Goal: Communication & Community: Answer question/provide support

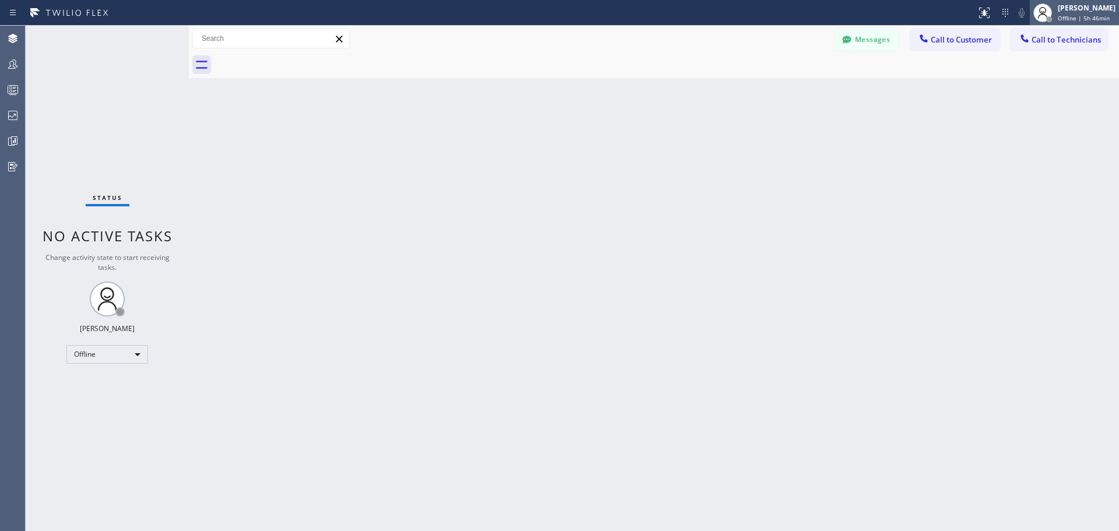
click at [1065, 17] on span "Offline | 5h 46min" at bounding box center [1084, 18] width 52 height 8
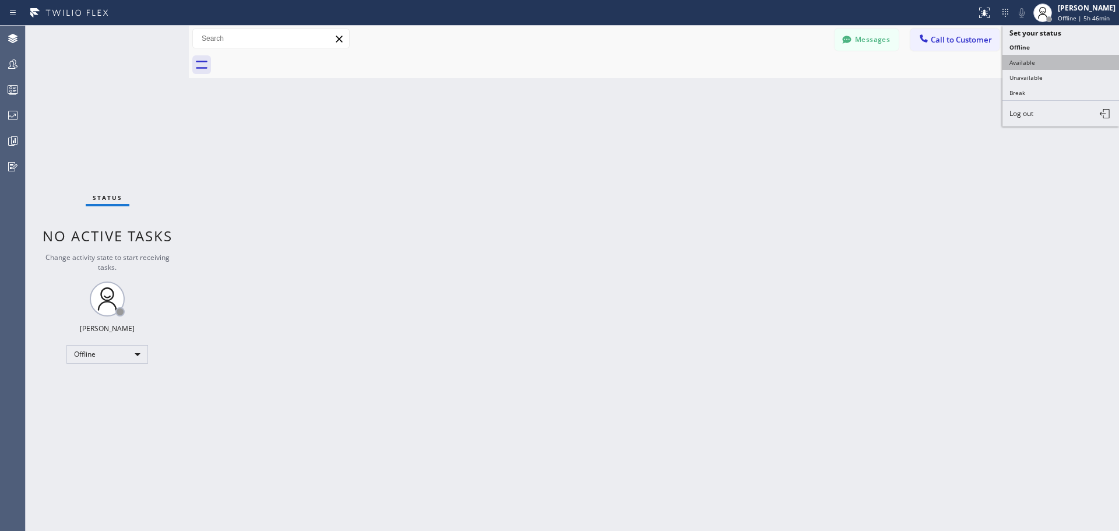
click at [1053, 68] on button "Available" at bounding box center [1061, 62] width 117 height 15
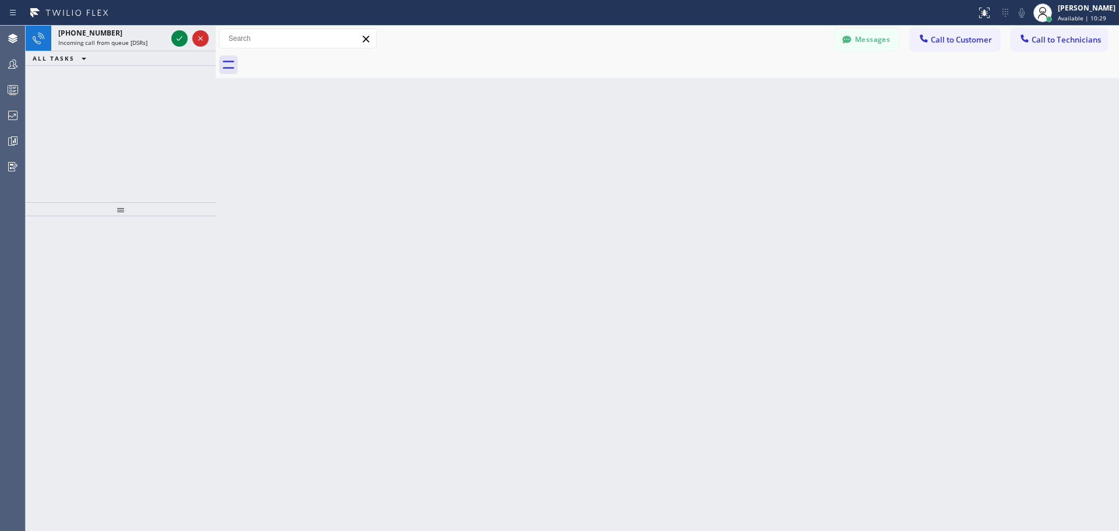
drag, startPoint x: 189, startPoint y: 36, endPoint x: 213, endPoint y: 39, distance: 24.7
click at [216, 39] on div at bounding box center [216, 278] width 0 height 505
click at [180, 36] on icon at bounding box center [178, 38] width 14 height 14
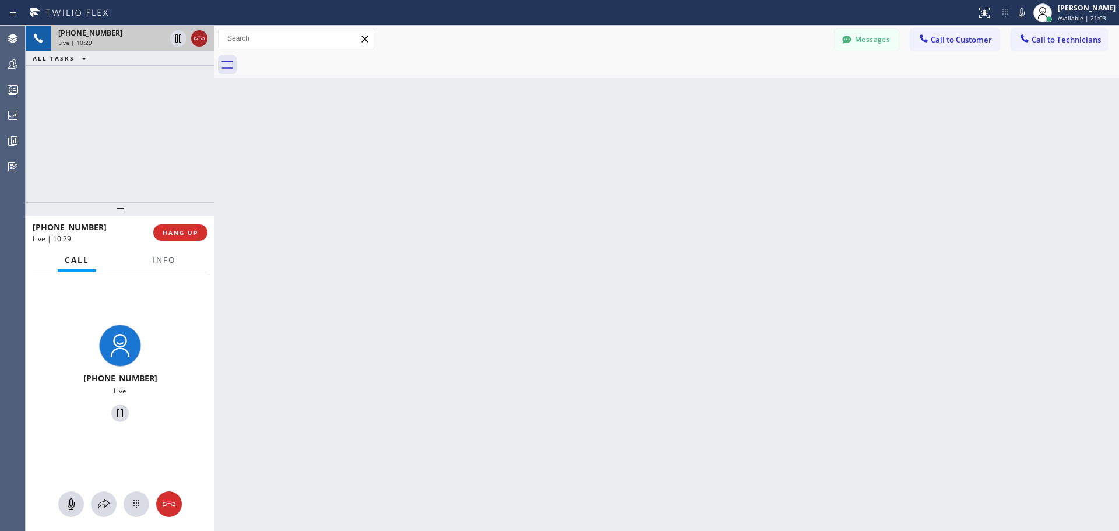
click at [198, 40] on icon at bounding box center [199, 38] width 14 height 14
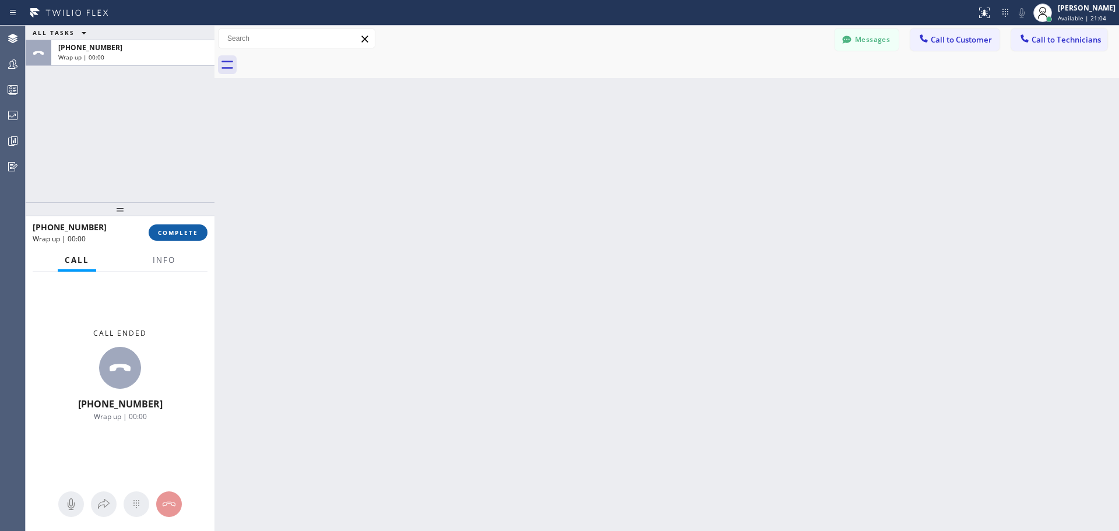
click at [191, 233] on span "COMPLETE" at bounding box center [178, 232] width 40 height 8
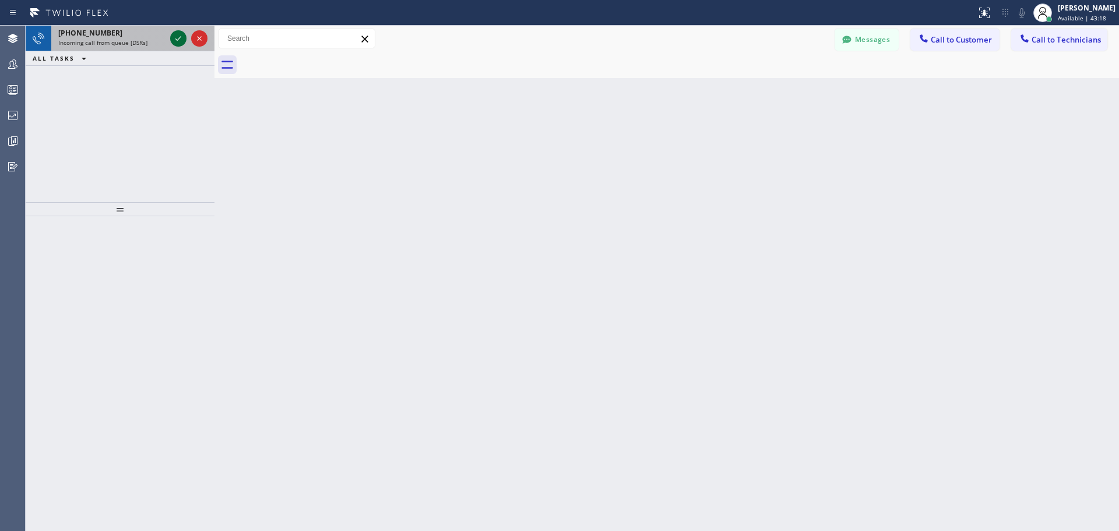
click at [174, 38] on icon at bounding box center [178, 38] width 14 height 14
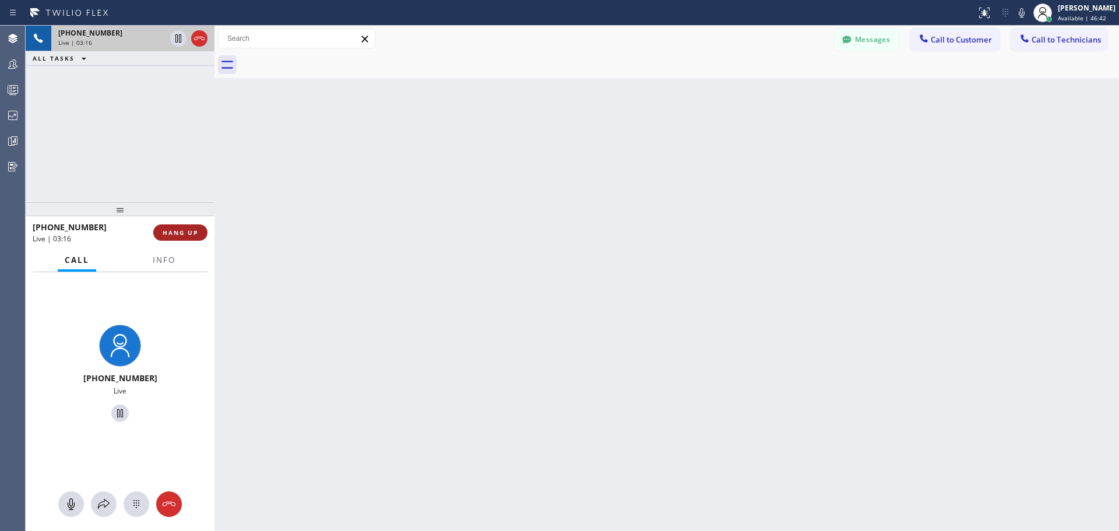
click at [184, 229] on span "HANG UP" at bounding box center [181, 232] width 36 height 8
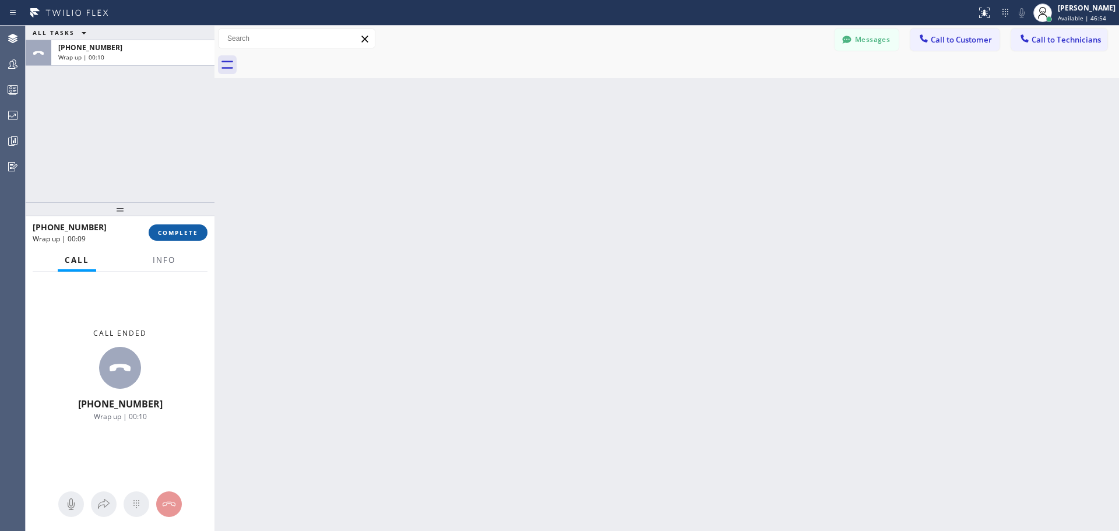
click at [167, 230] on span "COMPLETE" at bounding box center [178, 232] width 40 height 8
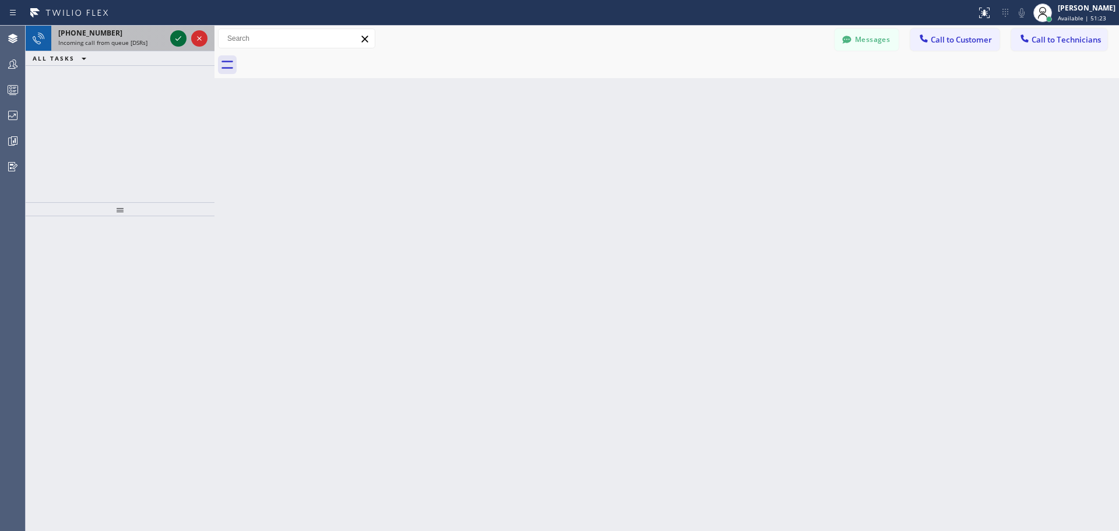
click at [175, 38] on icon at bounding box center [178, 38] width 14 height 14
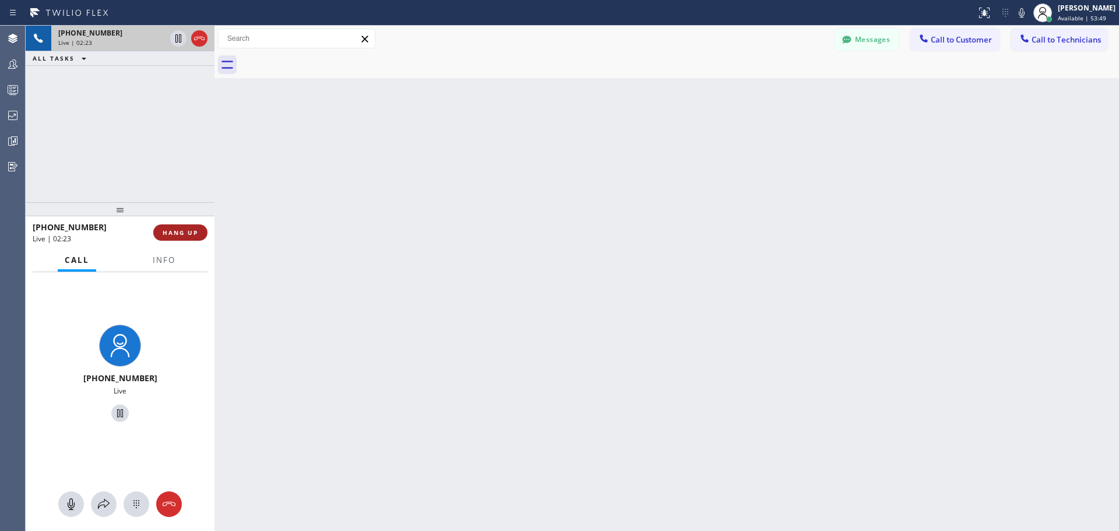
click at [180, 227] on button "HANG UP" at bounding box center [180, 232] width 54 height 16
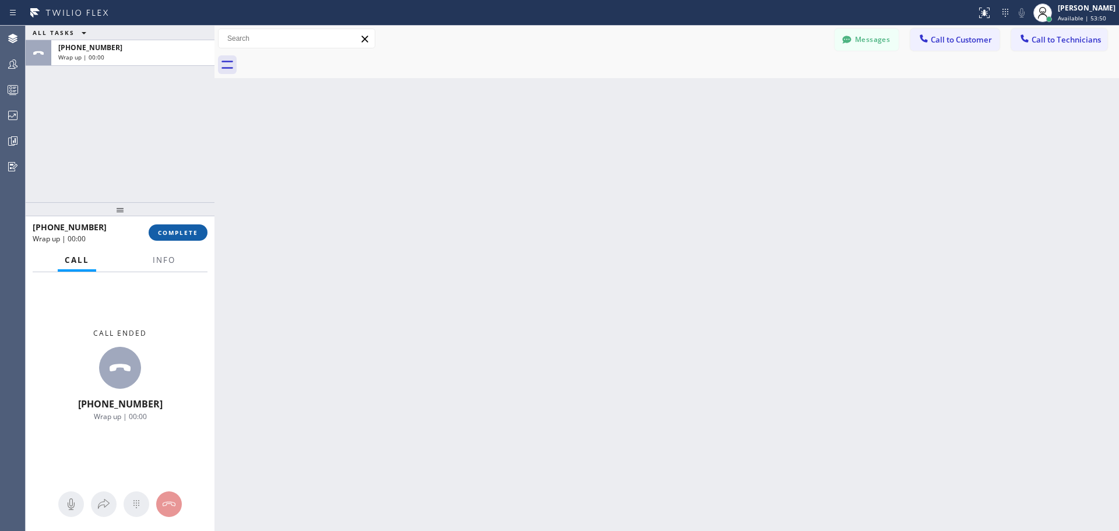
click at [175, 232] on span "COMPLETE" at bounding box center [178, 232] width 40 height 8
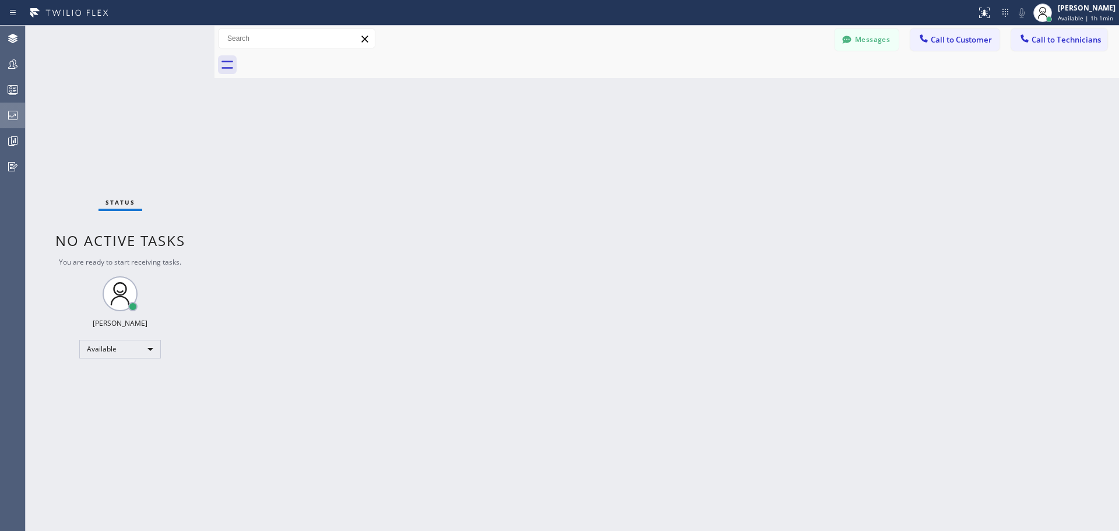
click at [13, 108] on icon at bounding box center [13, 115] width 14 height 14
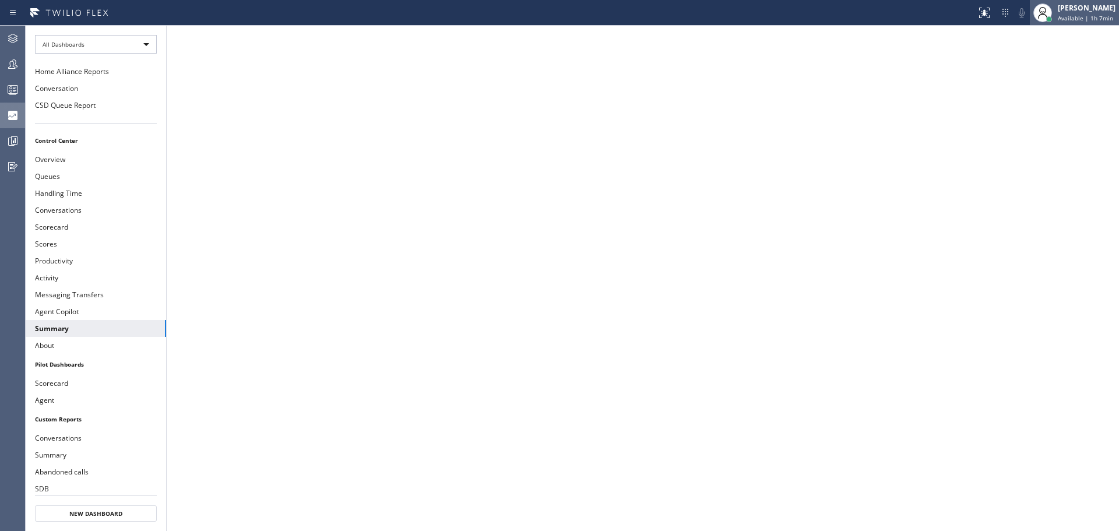
click at [1091, 9] on div "[PERSON_NAME]" at bounding box center [1087, 8] width 58 height 10
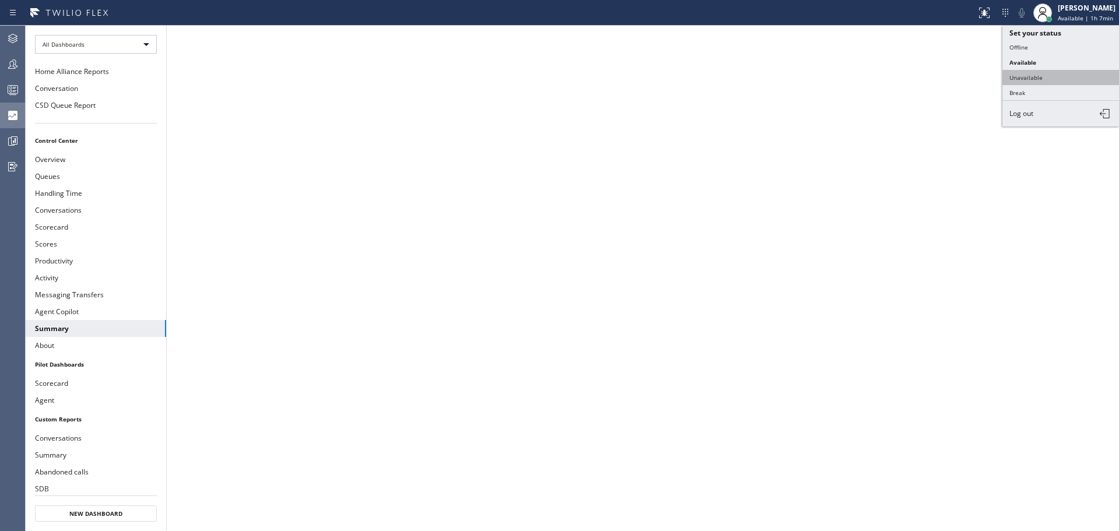
click at [1035, 73] on button "Unavailable" at bounding box center [1061, 77] width 117 height 15
